Goal: Task Accomplishment & Management: Manage account settings

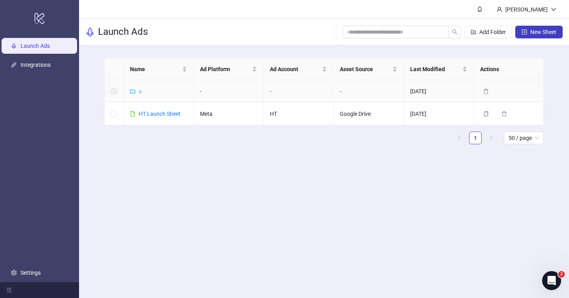
click at [140, 91] on link "a" at bounding box center [140, 91] width 3 height 6
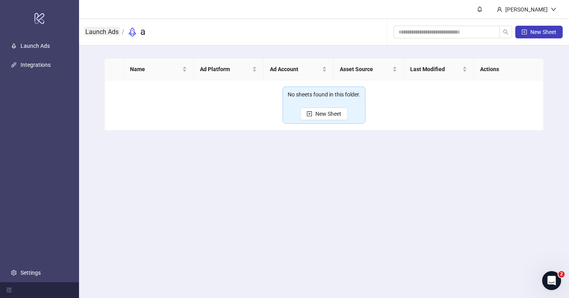
click at [103, 30] on link "Launch Ads" at bounding box center [102, 31] width 36 height 9
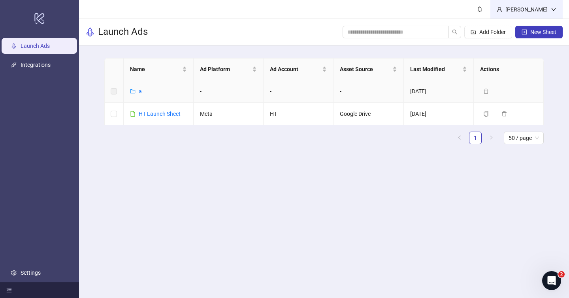
click at [547, 6] on div "[PERSON_NAME]" at bounding box center [526, 9] width 49 height 9
click at [526, 29] on icon "plus-square" at bounding box center [524, 31] width 5 height 5
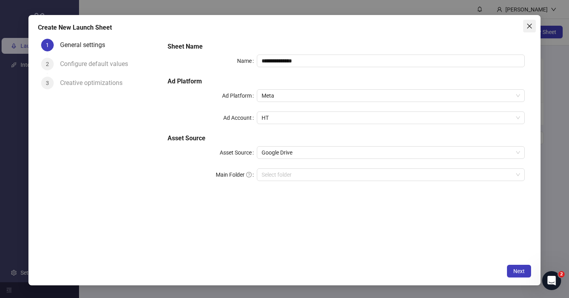
click at [533, 20] on button "Close" at bounding box center [529, 26] width 13 height 13
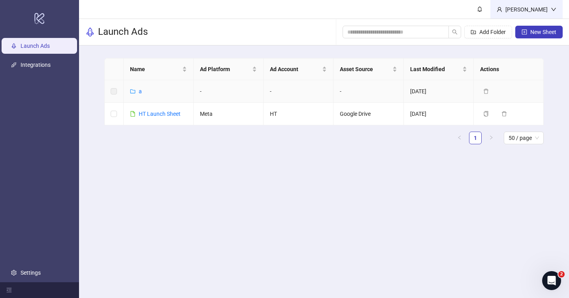
click at [534, 8] on div "[PERSON_NAME]" at bounding box center [526, 9] width 49 height 9
click at [532, 27] on span "Logout" at bounding box center [538, 28] width 38 height 9
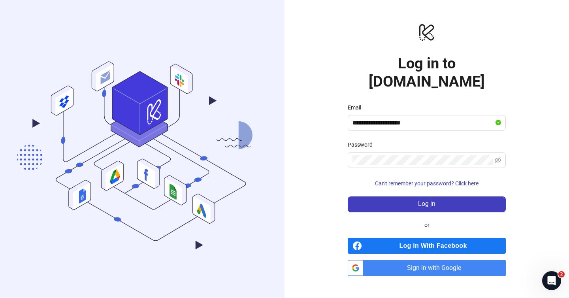
click at [433, 268] on div "**********" at bounding box center [427, 149] width 285 height 298
click at [433, 261] on span "Sign in with Google" at bounding box center [436, 268] width 139 height 16
type input "**********"
click at [431, 263] on span "Sign in with Google" at bounding box center [436, 268] width 139 height 16
